Goal: Transaction & Acquisition: Purchase product/service

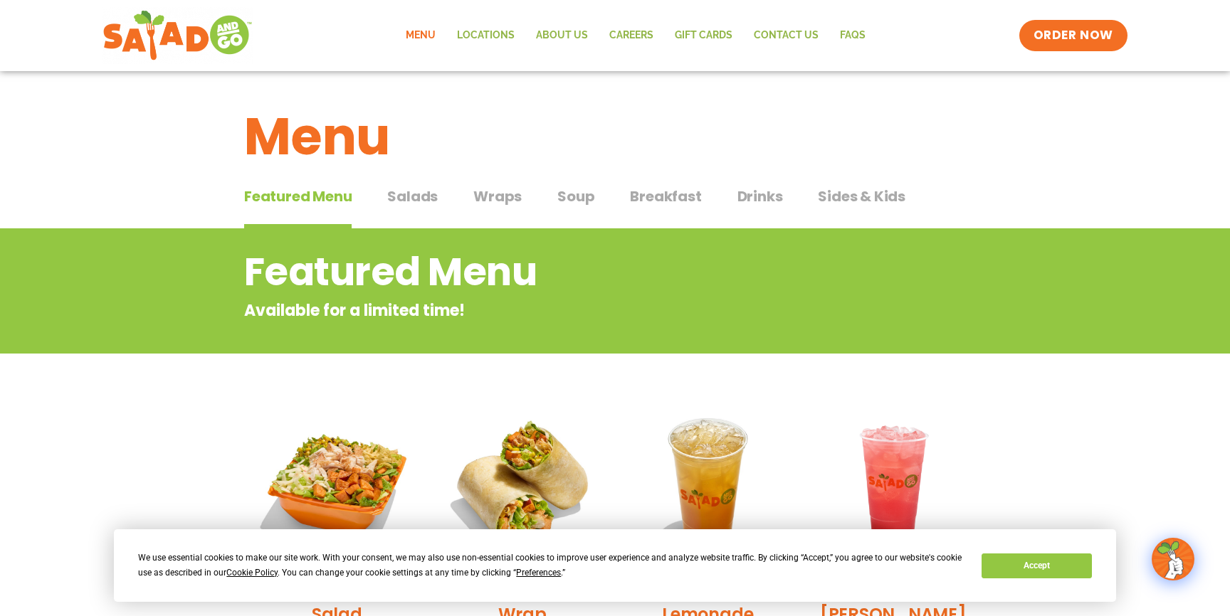
click at [421, 31] on link "Menu" at bounding box center [420, 35] width 51 height 33
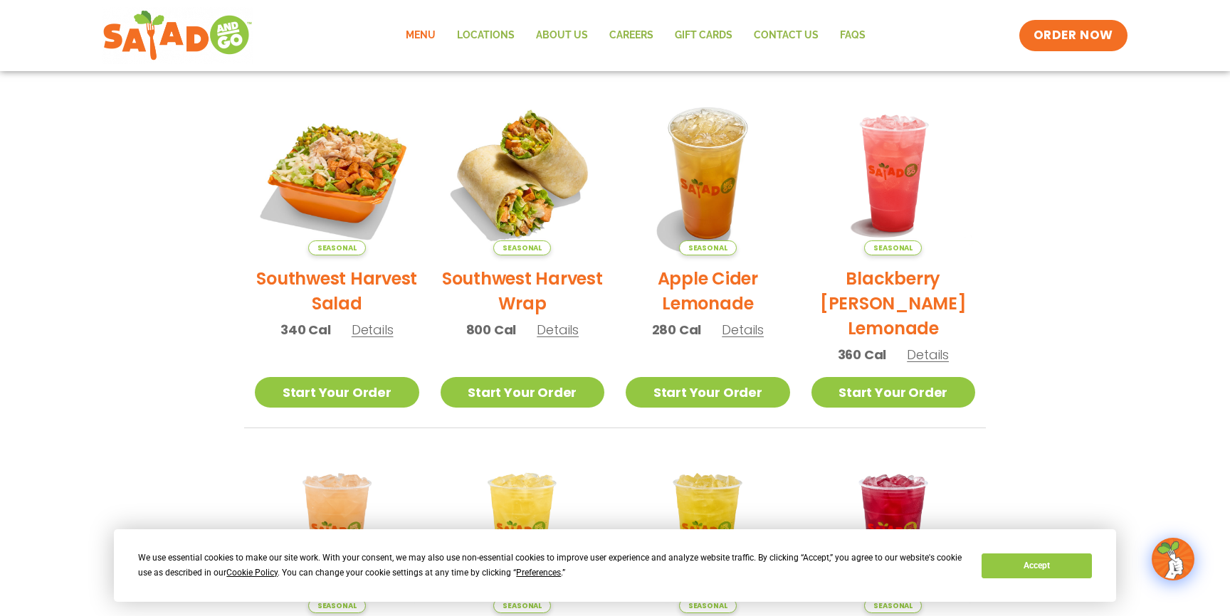
scroll to position [309, 0]
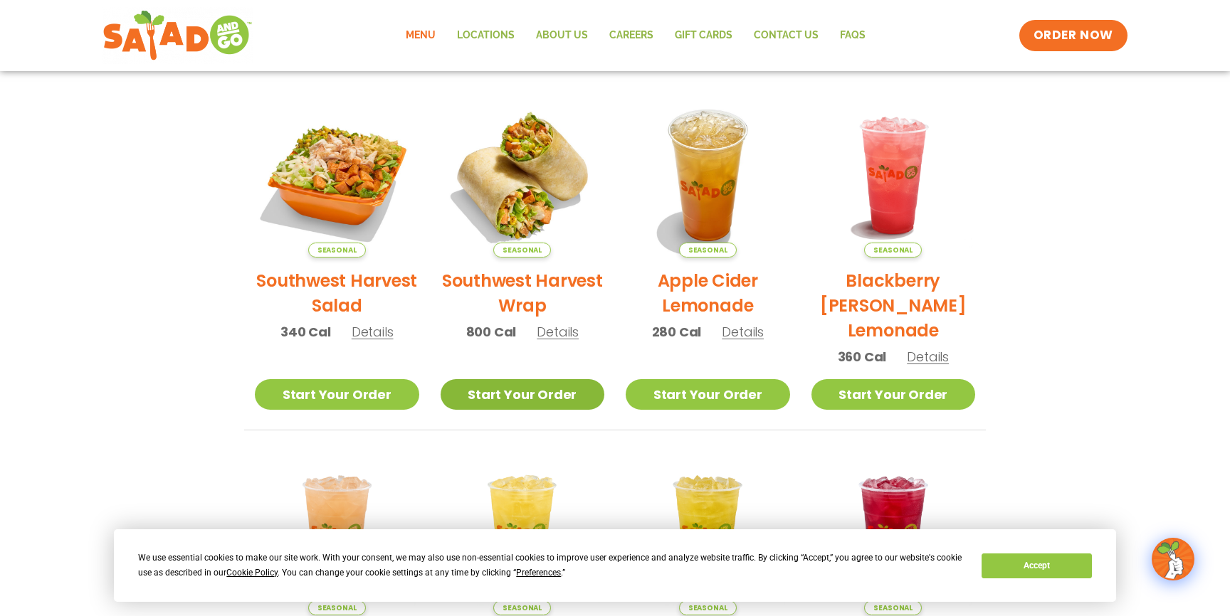
click at [525, 394] on link "Start Your Order" at bounding box center [523, 394] width 164 height 31
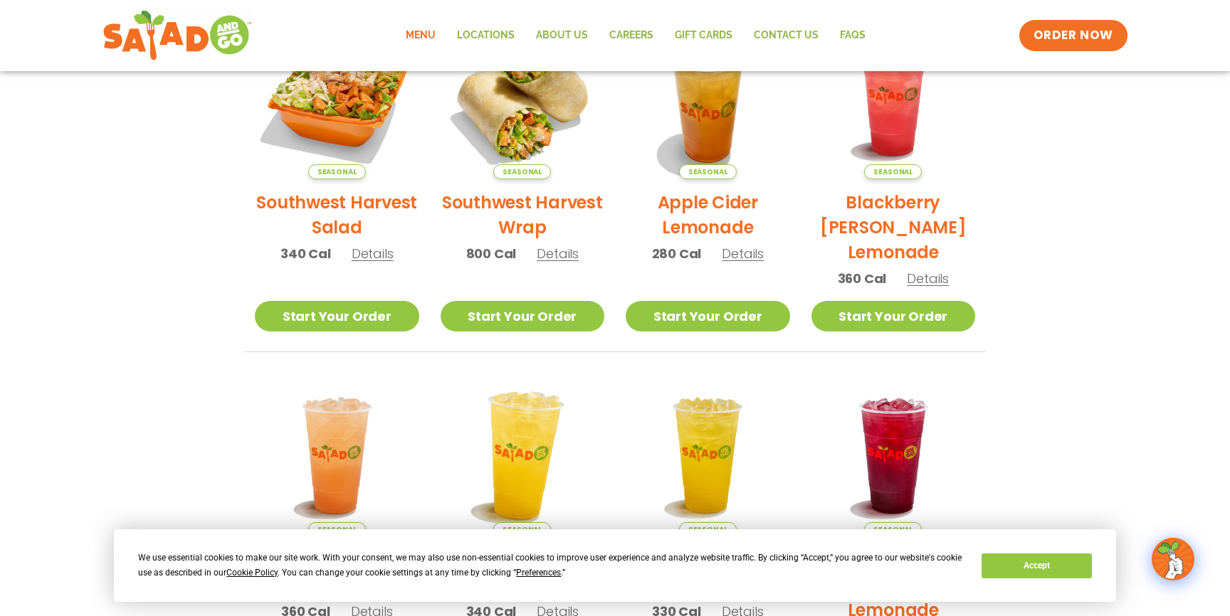
scroll to position [371, 0]
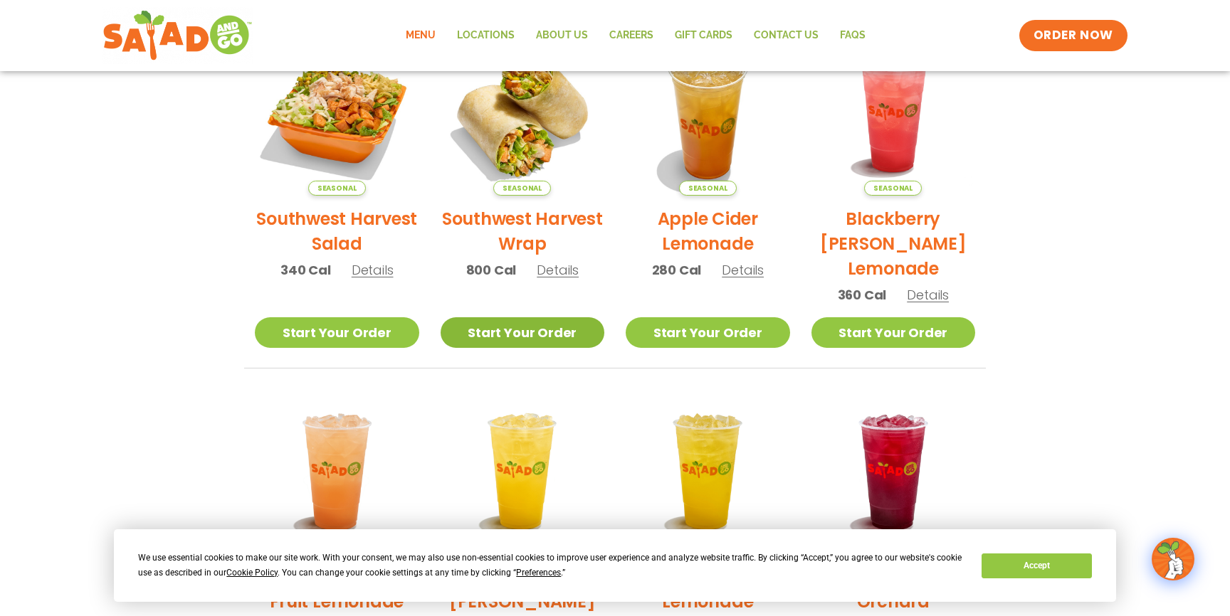
click at [515, 337] on link "Start Your Order" at bounding box center [523, 333] width 164 height 31
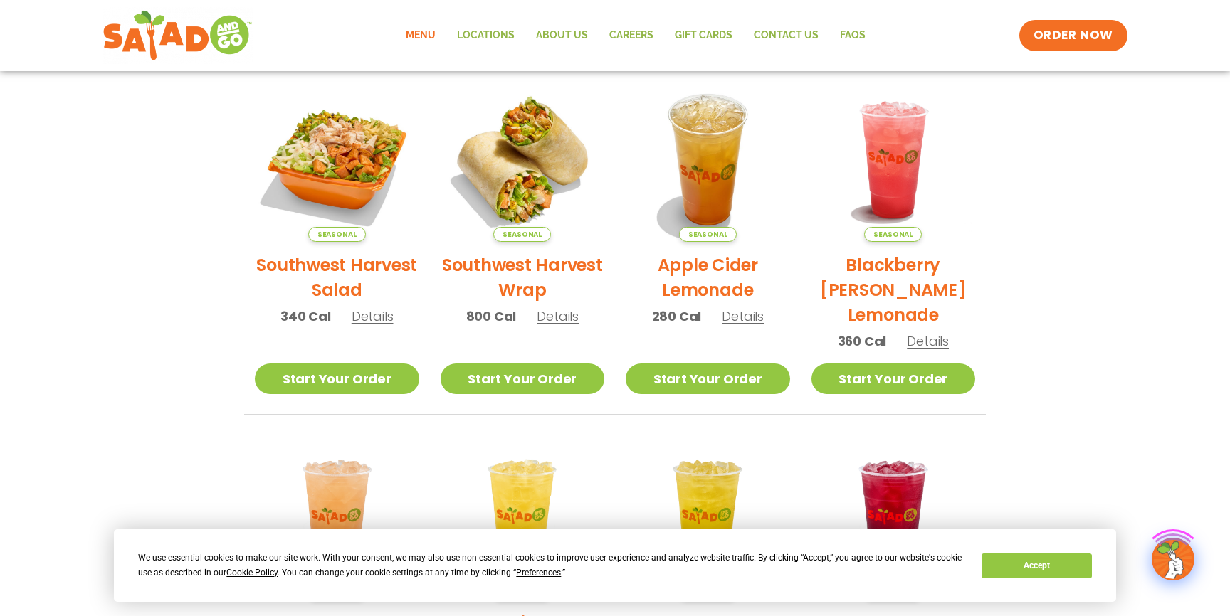
scroll to position [337, 0]
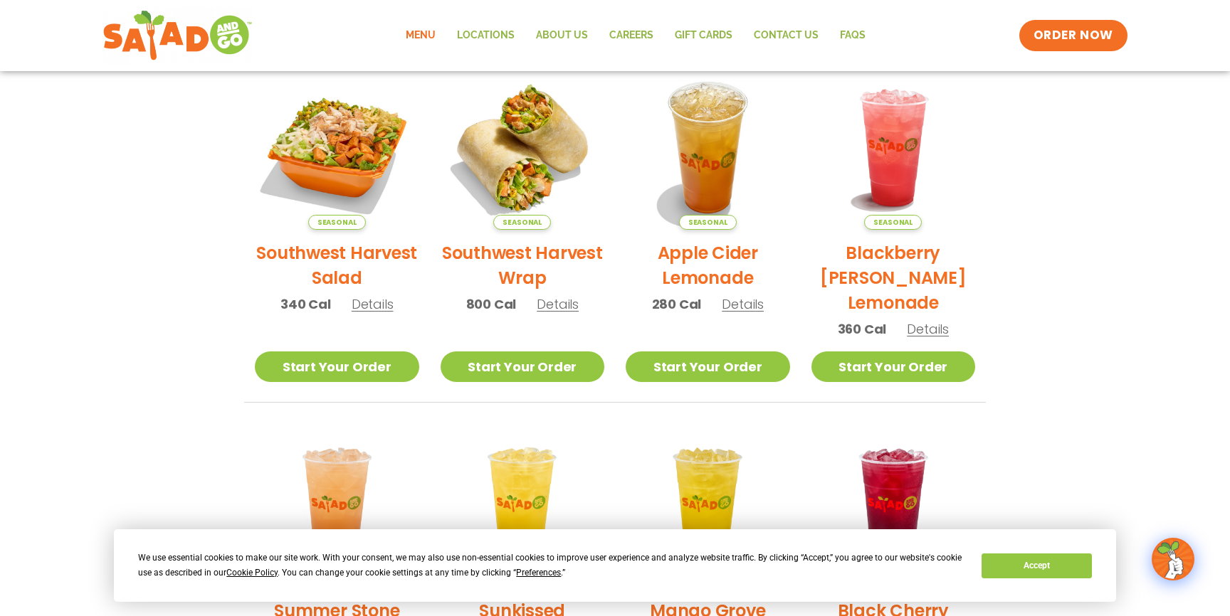
click at [551, 306] on span "Details" at bounding box center [558, 304] width 42 height 18
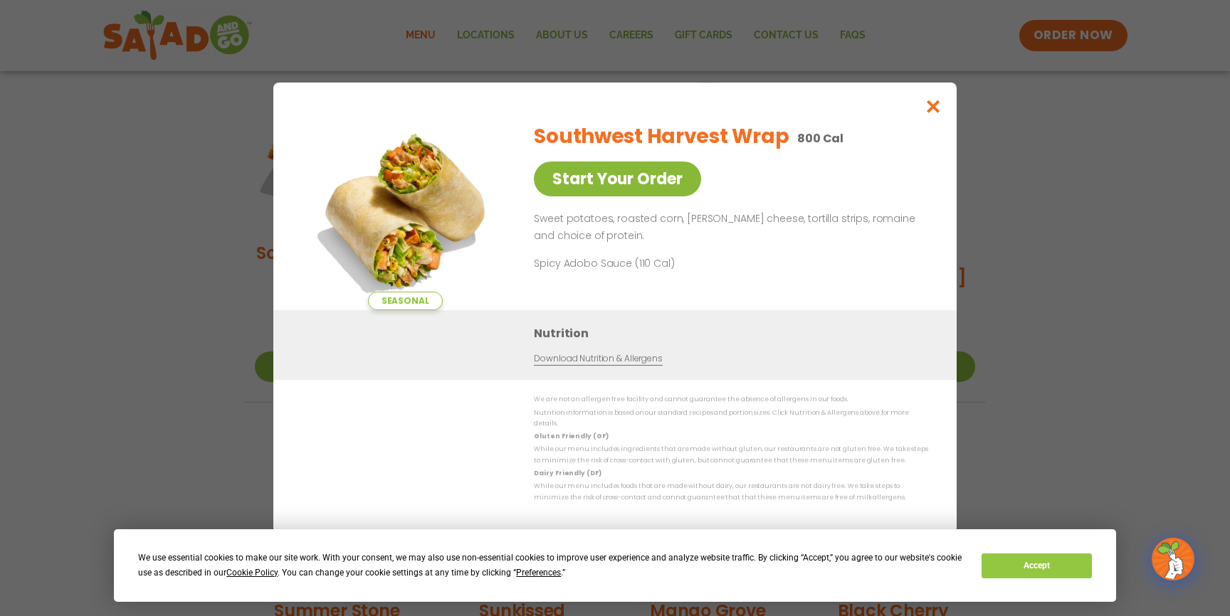
click at [626, 169] on link "Start Your Order" at bounding box center [617, 179] width 167 height 35
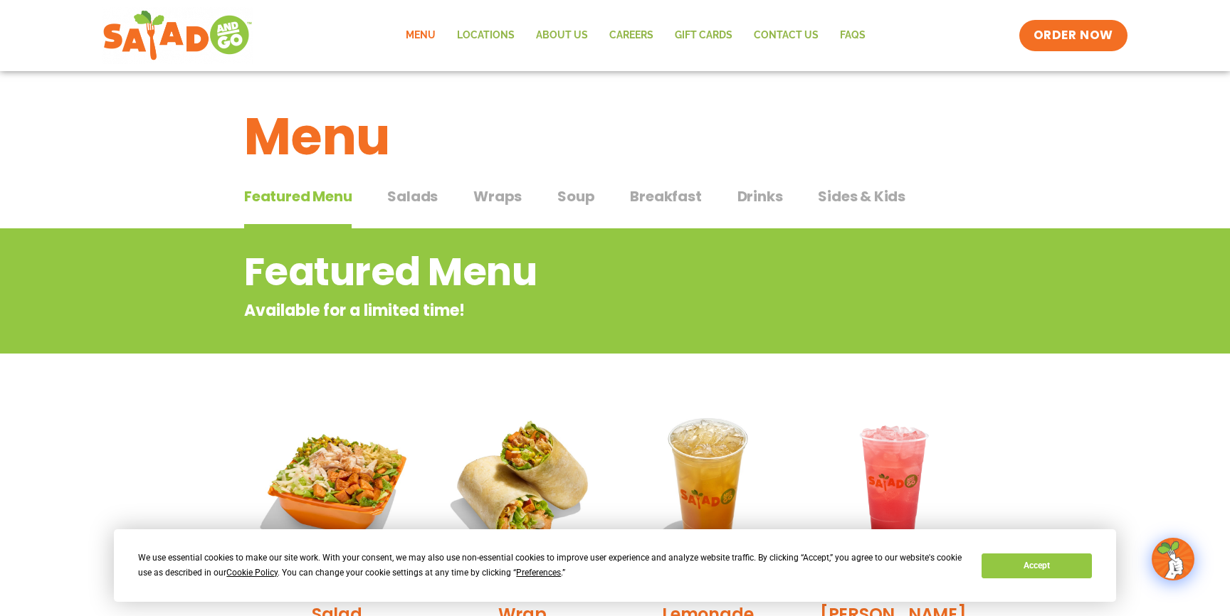
click at [500, 196] on span "Wraps" at bounding box center [497, 196] width 48 height 21
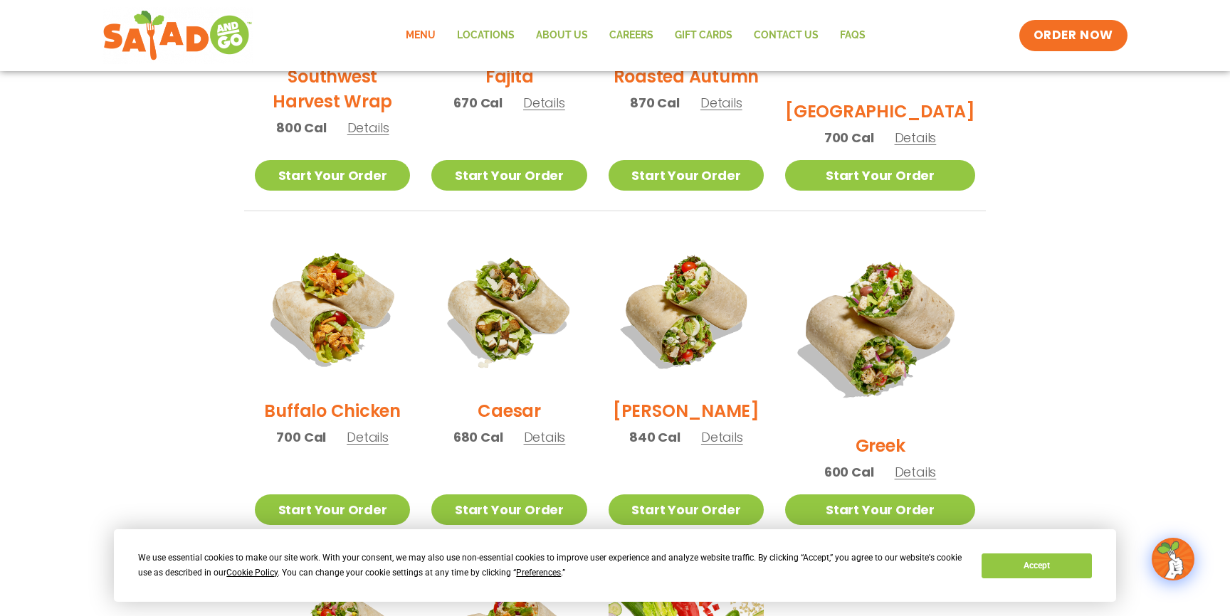
scroll to position [552, 0]
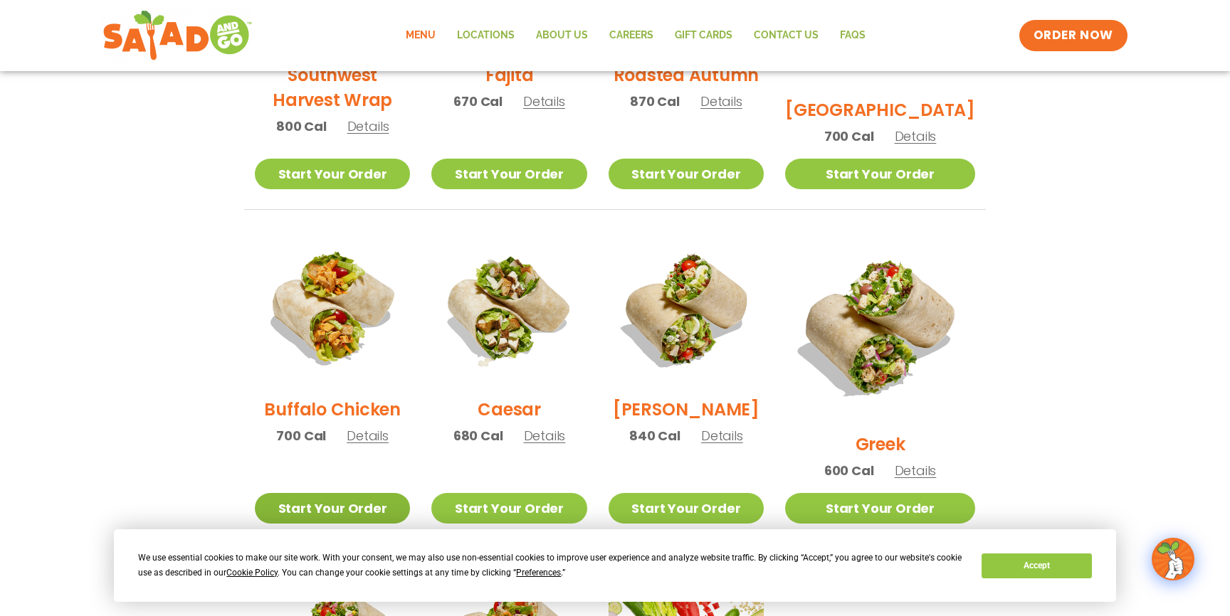
click at [305, 493] on link "Start Your Order" at bounding box center [332, 508] width 155 height 31
